Goal: Communication & Community: Answer question/provide support

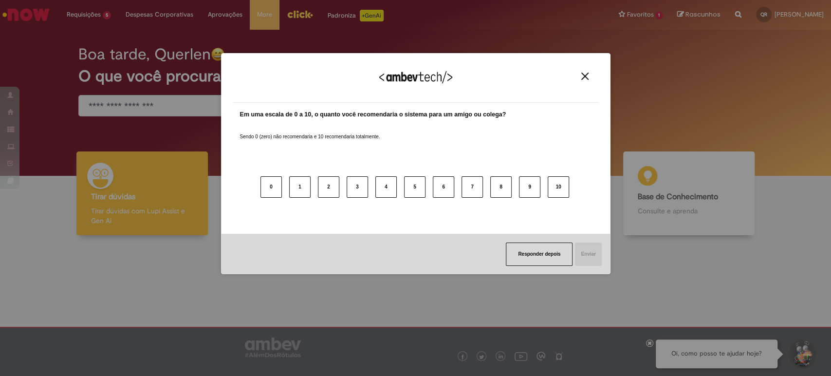
click at [578, 74] on button "Close" at bounding box center [584, 76] width 13 height 8
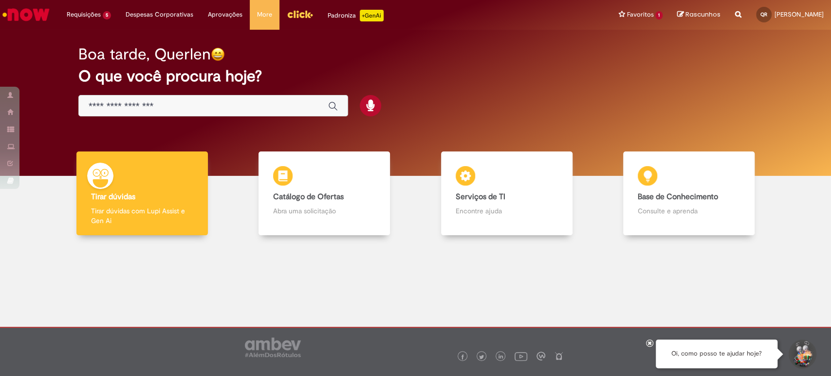
click at [158, 98] on div "Global" at bounding box center [213, 106] width 270 height 22
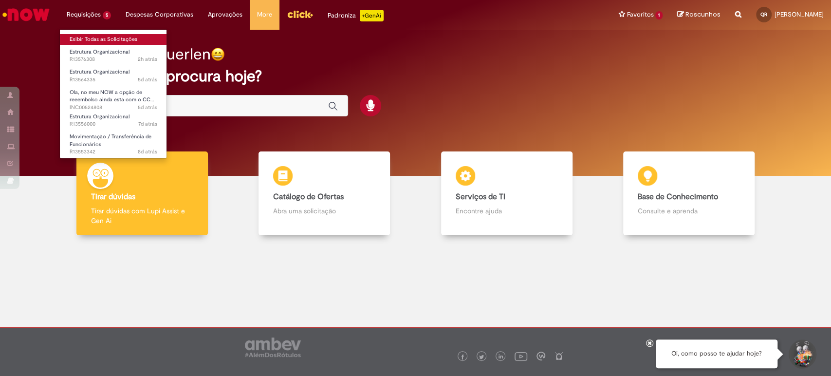
click at [97, 36] on link "Exibir Todas as Solicitações" at bounding box center [113, 39] width 107 height 11
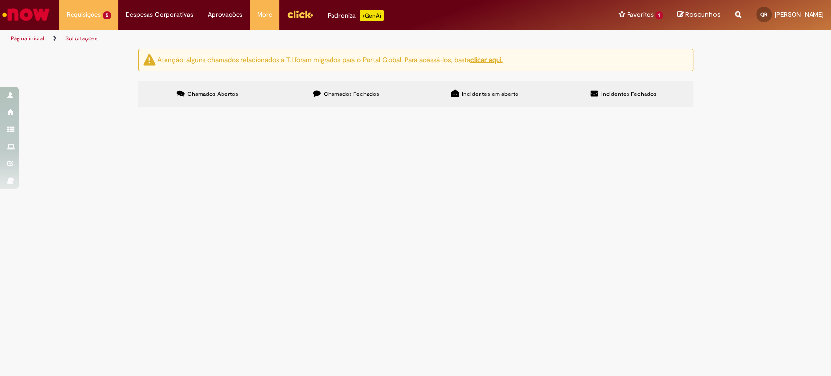
click at [0, 0] on span "Ola, bom dia! Eu tenho a posição 10886264 que nao tem a opção de disponivel par…" at bounding box center [0, 0] width 0 height 0
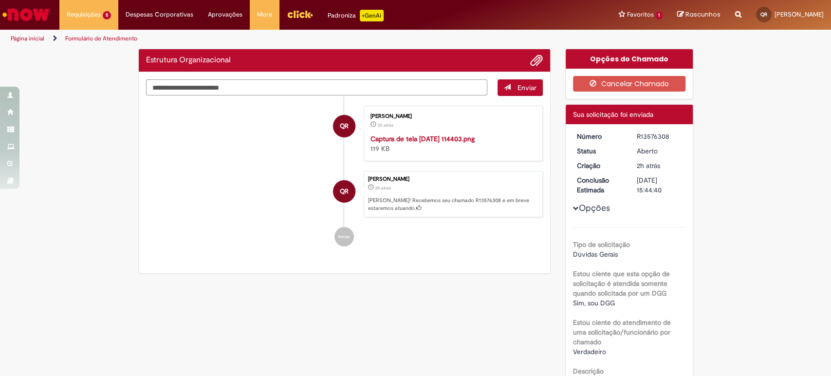
click at [396, 86] on textarea "Digite sua mensagem aqui..." at bounding box center [317, 87] width 342 height 17
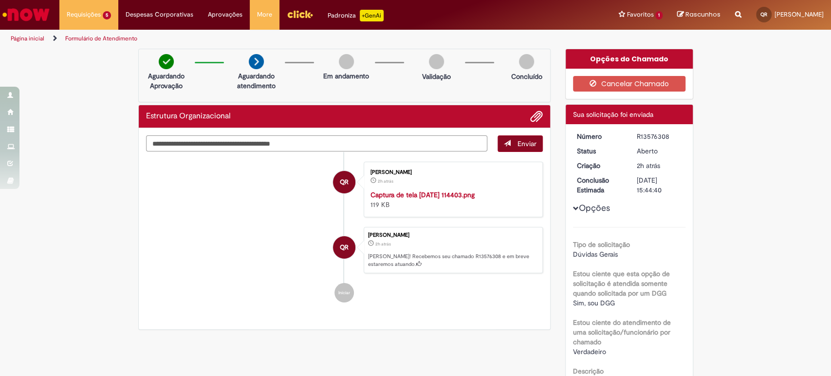
type textarea "**********"
click at [524, 146] on span "Enviar" at bounding box center [527, 143] width 19 height 9
click at [531, 117] on span "Adicionar anexos" at bounding box center [537, 117] width 12 height 12
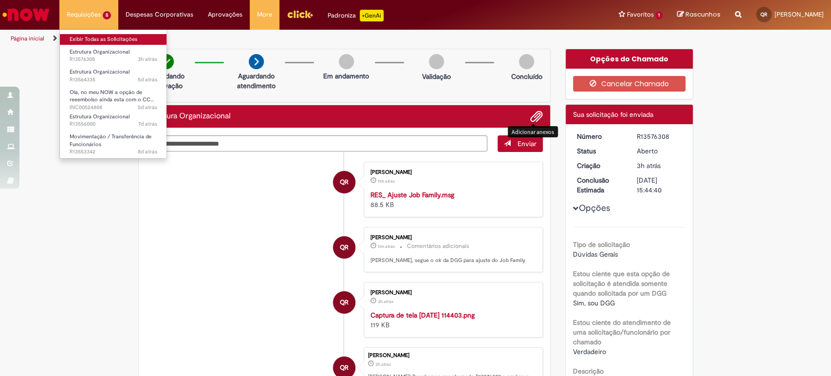
click at [97, 37] on link "Exibir Todas as Solicitações" at bounding box center [113, 39] width 107 height 11
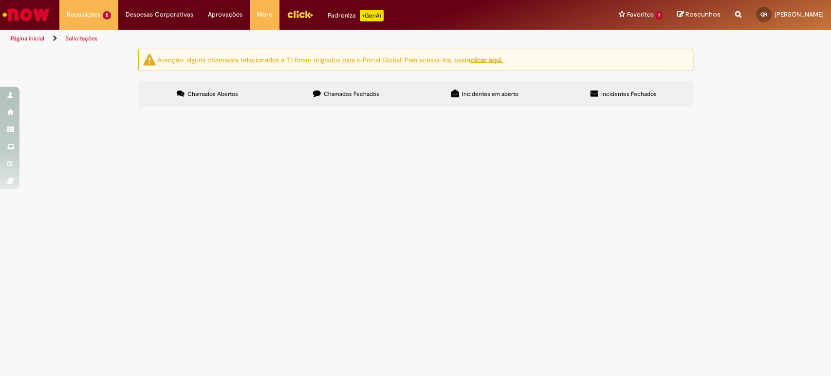
click at [0, 0] on span "Anexo segue ok da DGG para edição do Job Family da posição atual para os dados …" at bounding box center [0, 0] width 0 height 0
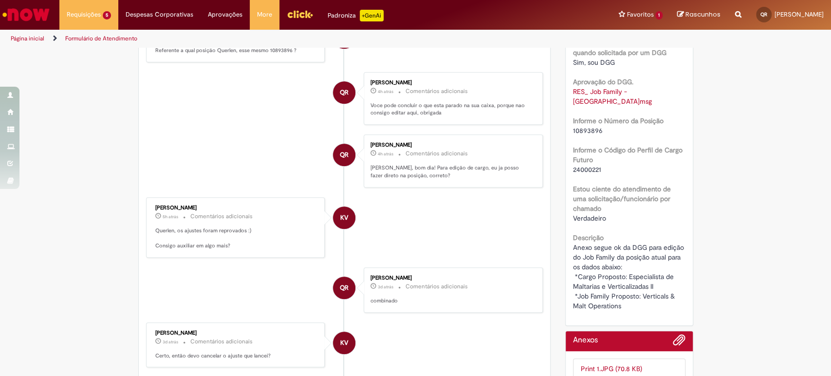
scroll to position [270, 0]
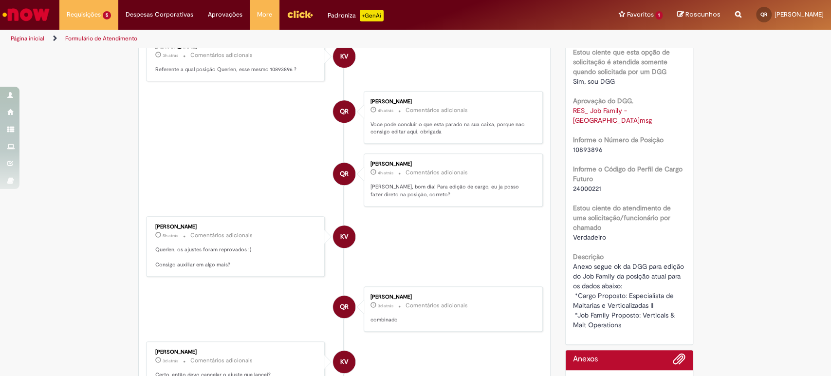
drag, startPoint x: 601, startPoint y: 142, endPoint x: 564, endPoint y: 139, distance: 37.1
click at [566, 139] on div "Número R13556000 Status Pendente Usuário Criação 7d atrás 7 dias atrás Conclusã…" at bounding box center [629, 118] width 127 height 451
copy span "10893896"
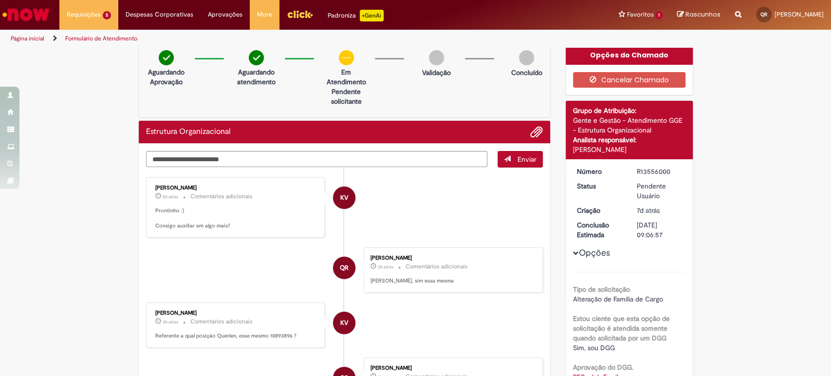
scroll to position [0, 0]
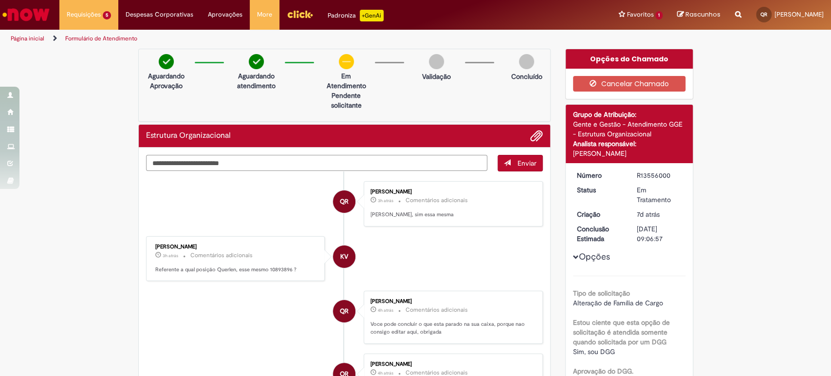
click at [284, 155] on textarea "Digite sua mensagem aqui..." at bounding box center [317, 163] width 342 height 17
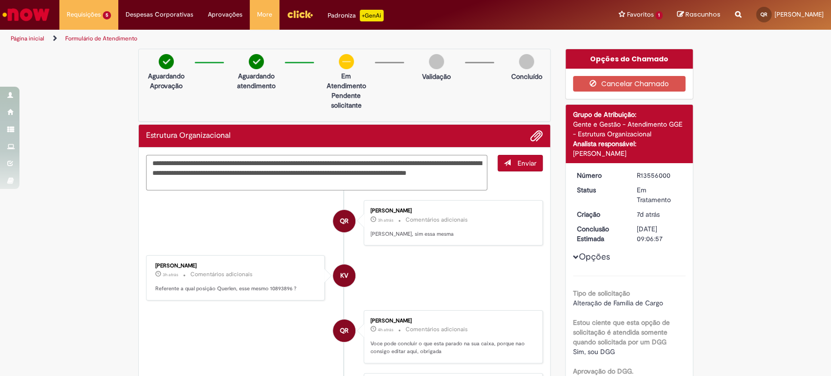
click at [286, 183] on textarea "**********" at bounding box center [317, 173] width 342 height 36
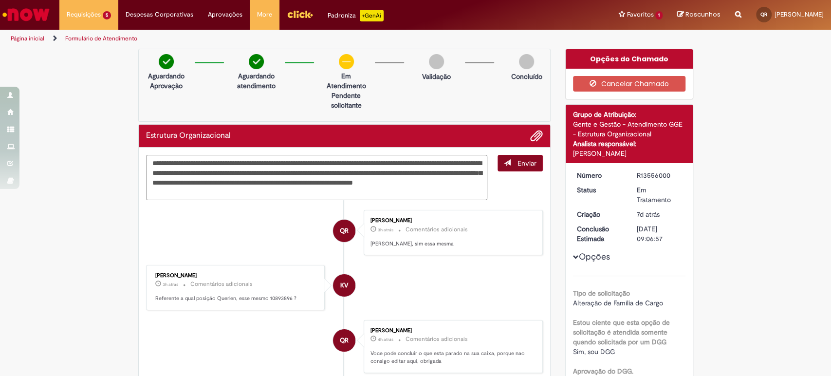
type textarea "**********"
click at [518, 163] on span "Enviar" at bounding box center [527, 163] width 19 height 9
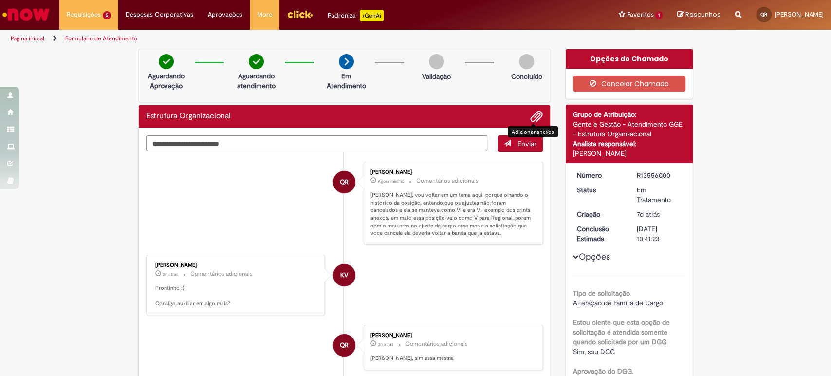
click at [531, 114] on span "Adicionar anexos" at bounding box center [537, 117] width 12 height 12
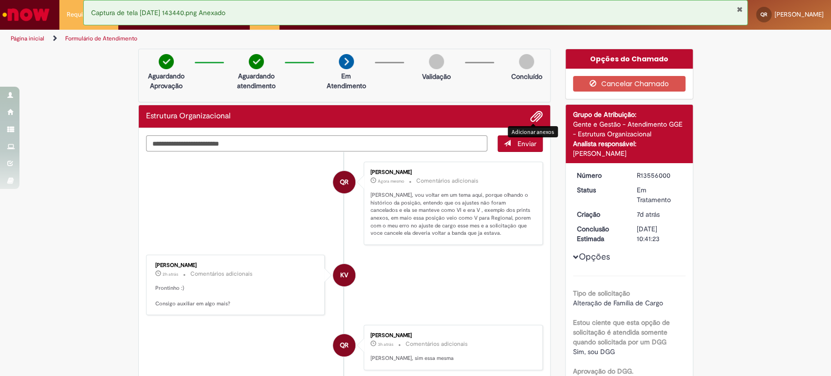
click at [224, 146] on textarea "Digite sua mensagem aqui..." at bounding box center [317, 143] width 342 height 17
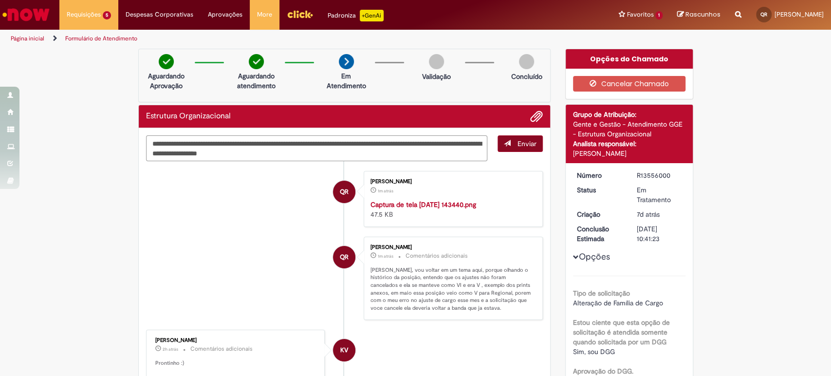
type textarea "**********"
click at [523, 137] on button "Enviar" at bounding box center [520, 143] width 45 height 17
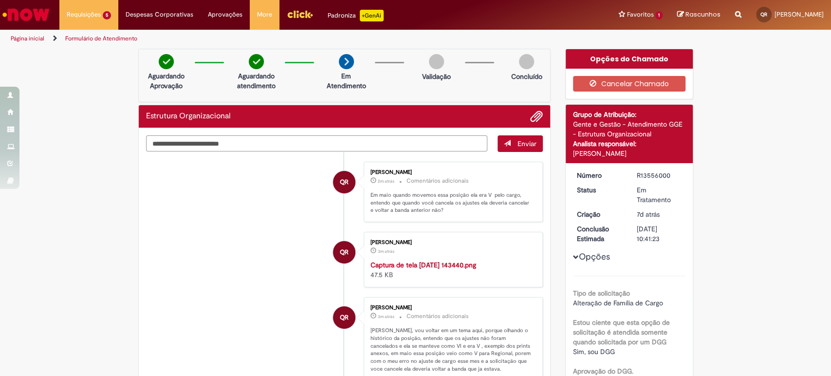
click at [214, 145] on textarea "Digite sua mensagem aqui..." at bounding box center [317, 143] width 342 height 17
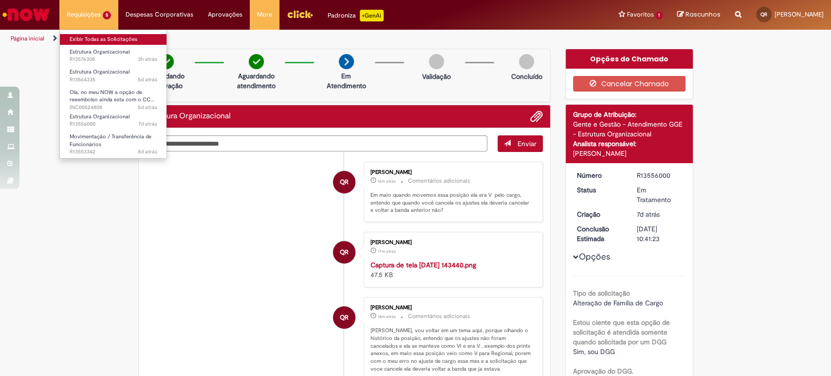
click at [82, 36] on link "Exibir Todas as Solicitações" at bounding box center [113, 39] width 107 height 11
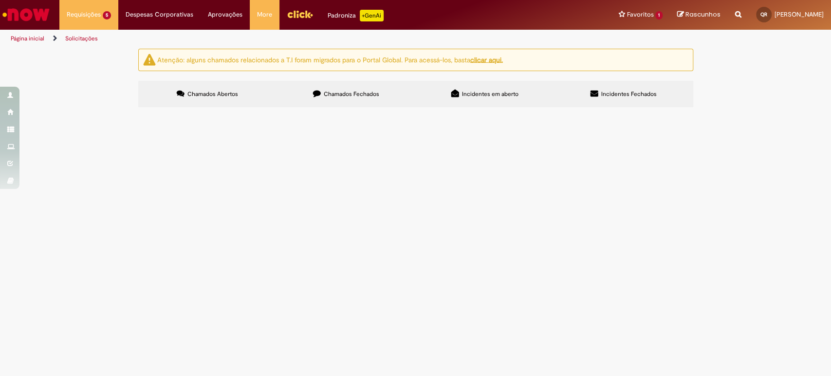
drag, startPoint x: 441, startPoint y: 248, endPoint x: 570, endPoint y: 245, distance: 129.1
click at [0, 0] on span "Ola, boa noite solicito movimento para a posição atual (foram editadas as restr…" at bounding box center [0, 0] width 0 height 0
